Goal: Navigation & Orientation: Find specific page/section

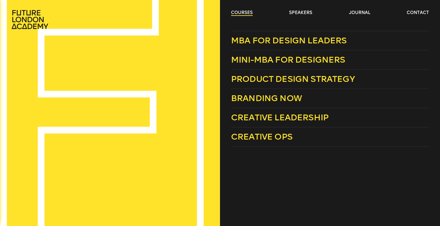
click at [248, 14] on link "courses" at bounding box center [242, 13] width 22 height 6
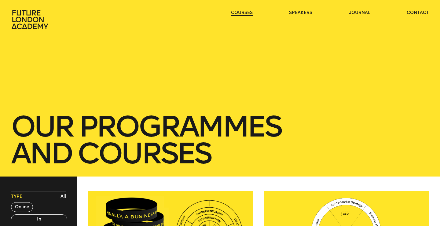
click at [243, 12] on link "courses" at bounding box center [242, 13] width 22 height 6
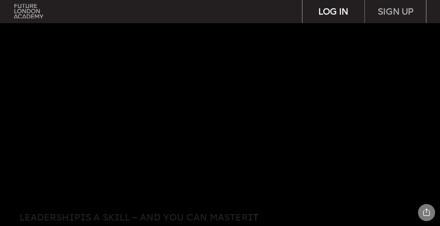
click at [349, 8] on div "LOG IN" at bounding box center [333, 11] width 62 height 23
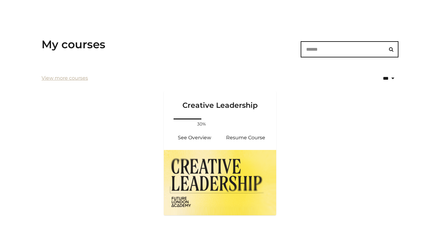
scroll to position [86, 0]
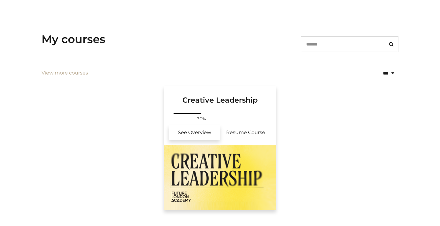
click at [195, 135] on link "See Overview" at bounding box center [194, 132] width 51 height 15
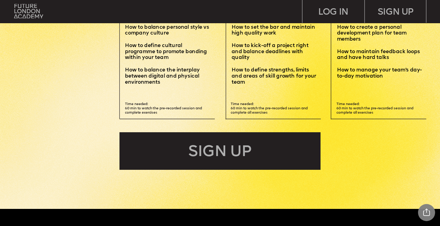
scroll to position [1039, 0]
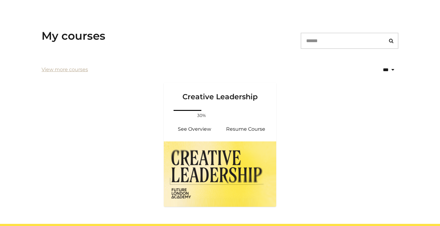
scroll to position [90, 0]
